Goal: Task Accomplishment & Management: Use online tool/utility

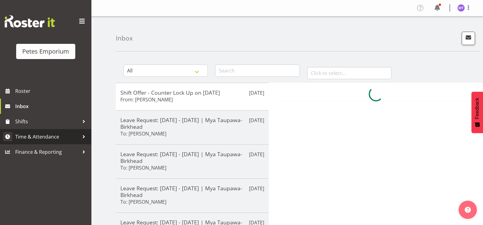
click at [48, 132] on link "Time & Attendance" at bounding box center [45, 136] width 91 height 15
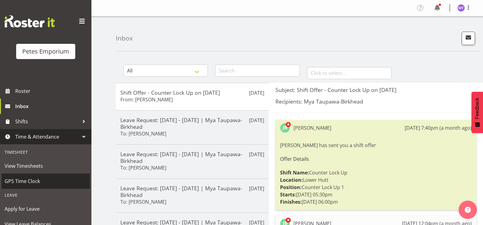
click at [33, 178] on span "GPS Time Clock" at bounding box center [46, 181] width 82 height 9
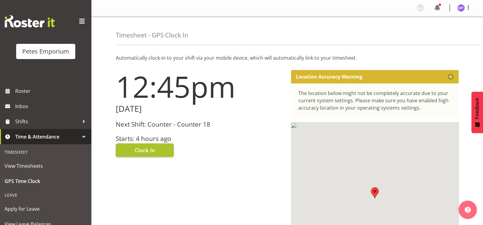
click at [157, 144] on button "Clock In" at bounding box center [145, 149] width 58 height 13
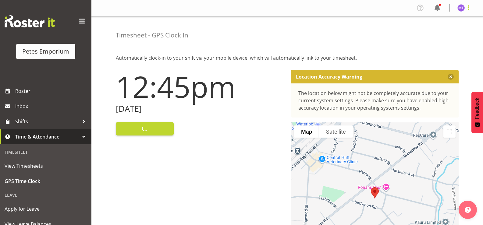
click at [469, 9] on span at bounding box center [468, 7] width 7 height 7
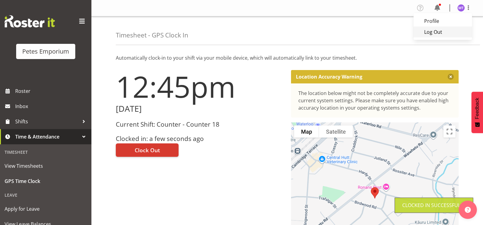
click at [435, 30] on link "Log Out" at bounding box center [442, 32] width 58 height 11
